Goal: Task Accomplishment & Management: Understand process/instructions

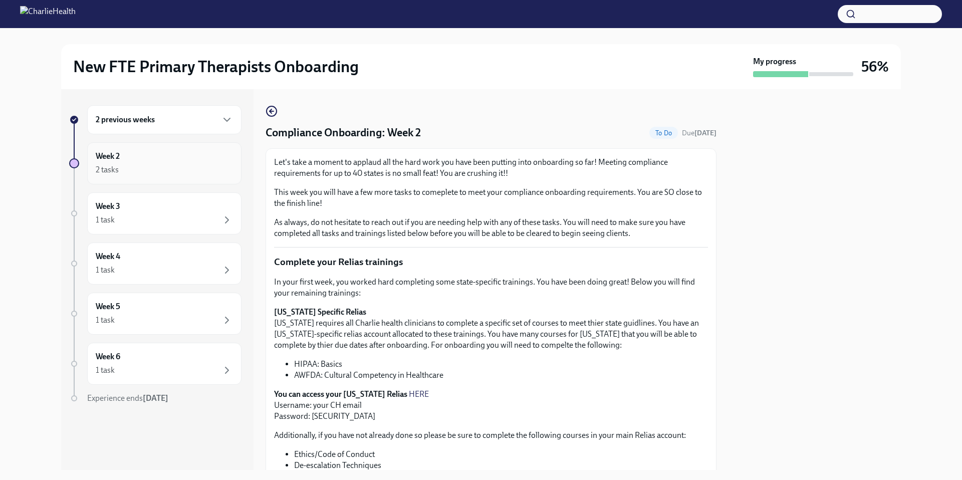
click at [168, 157] on div "Week 2 2 tasks" at bounding box center [164, 163] width 137 height 25
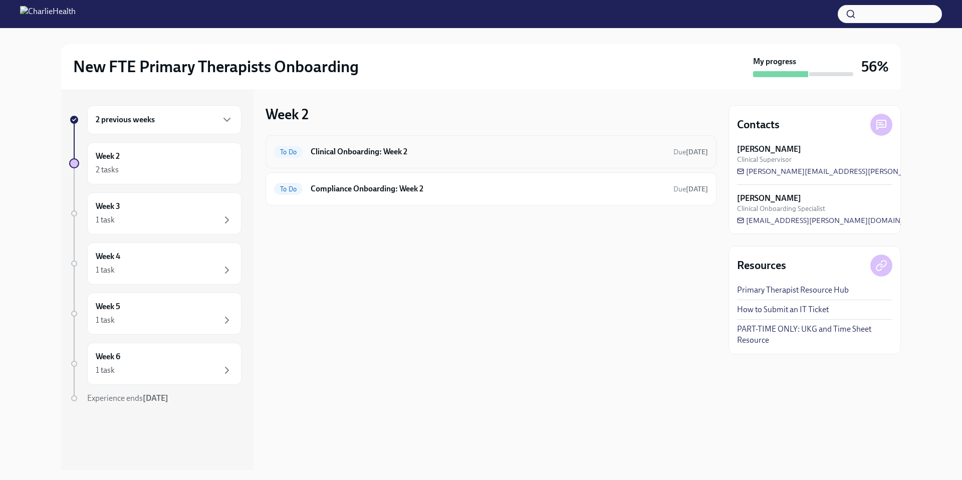
click at [372, 153] on h6 "Clinical Onboarding: Week 2" at bounding box center [488, 151] width 355 height 11
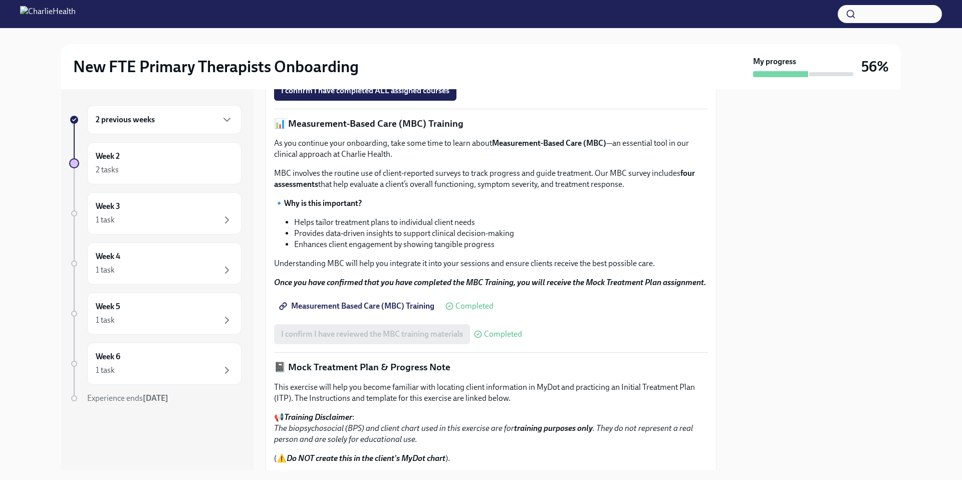
scroll to position [341, 0]
click at [368, 71] on strong "Access Your Docebo Training Here!" at bounding box center [344, 66] width 121 height 10
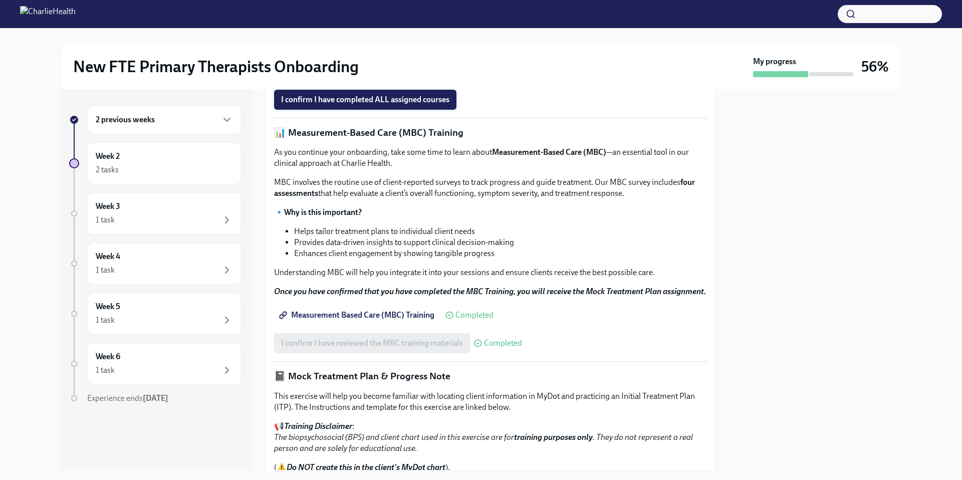
click at [381, 105] on span "I confirm I have completed ALL assigned courses" at bounding box center [365, 100] width 168 height 10
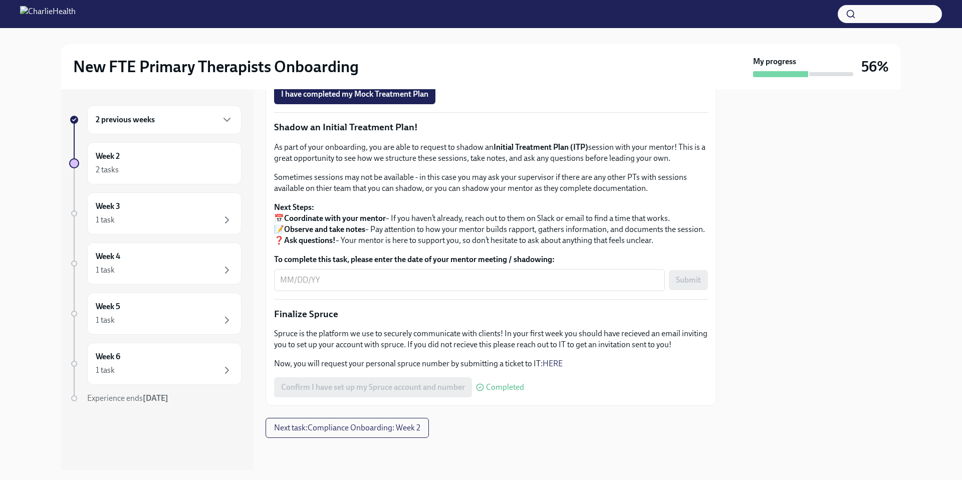
scroll to position [1023, 0]
click at [361, 433] on button "Next task : Compliance Onboarding: Week 2" at bounding box center [346, 428] width 163 height 20
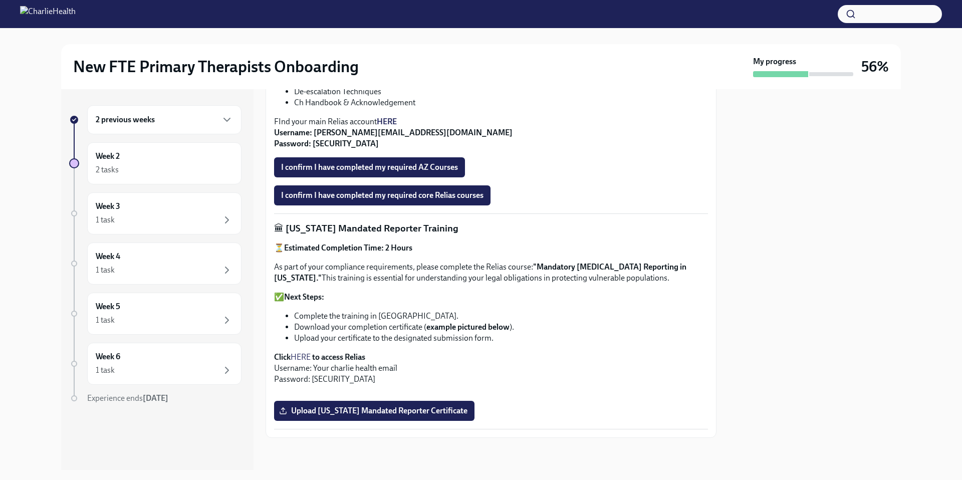
scroll to position [642, 0]
